Goal: Task Accomplishment & Management: Manage account settings

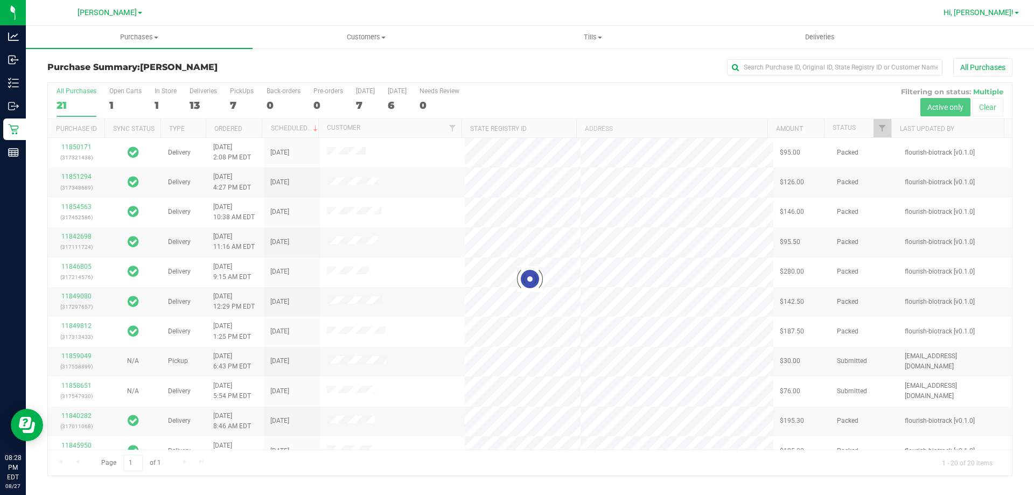
click at [998, 12] on span "Hi, [PERSON_NAME]!" at bounding box center [978, 12] width 70 height 9
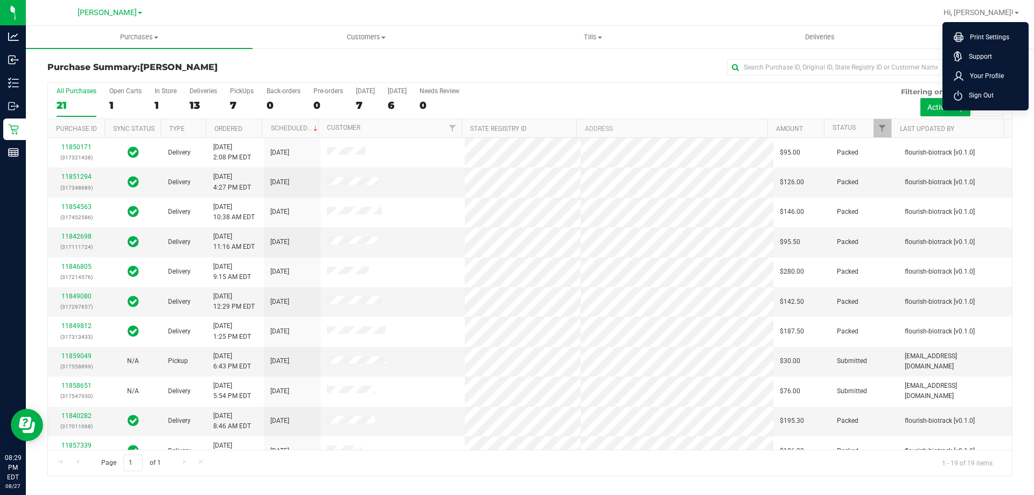
drag, startPoint x: 984, startPoint y: 94, endPoint x: 632, endPoint y: 1, distance: 363.7
click at [981, 91] on span "Sign Out" at bounding box center [977, 95] width 31 height 11
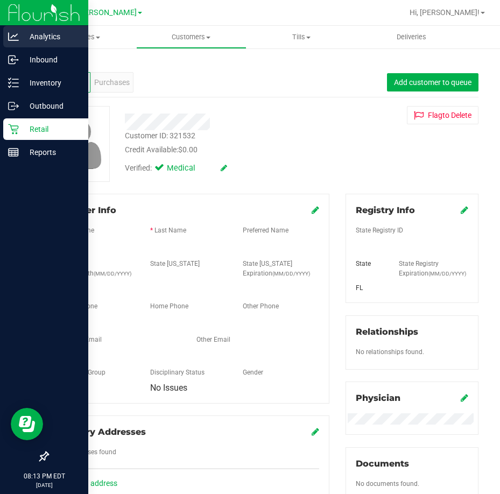
scroll to position [293, 0]
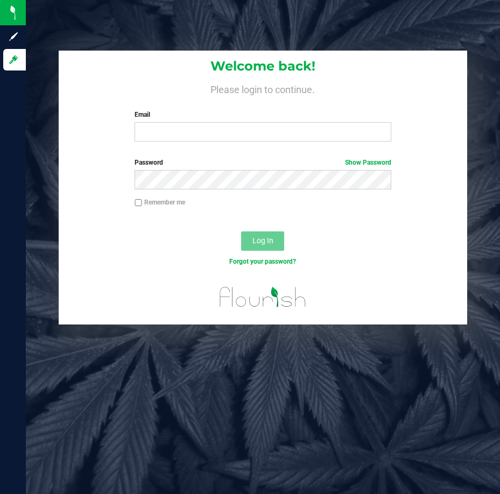
drag, startPoint x: 160, startPoint y: 38, endPoint x: 157, endPoint y: 29, distance: 9.5
click at [157, 29] on div "Welcome back! Please login to continue. Email Required Please format your email…" at bounding box center [263, 247] width 474 height 494
